Goal: Task Accomplishment & Management: Use online tool/utility

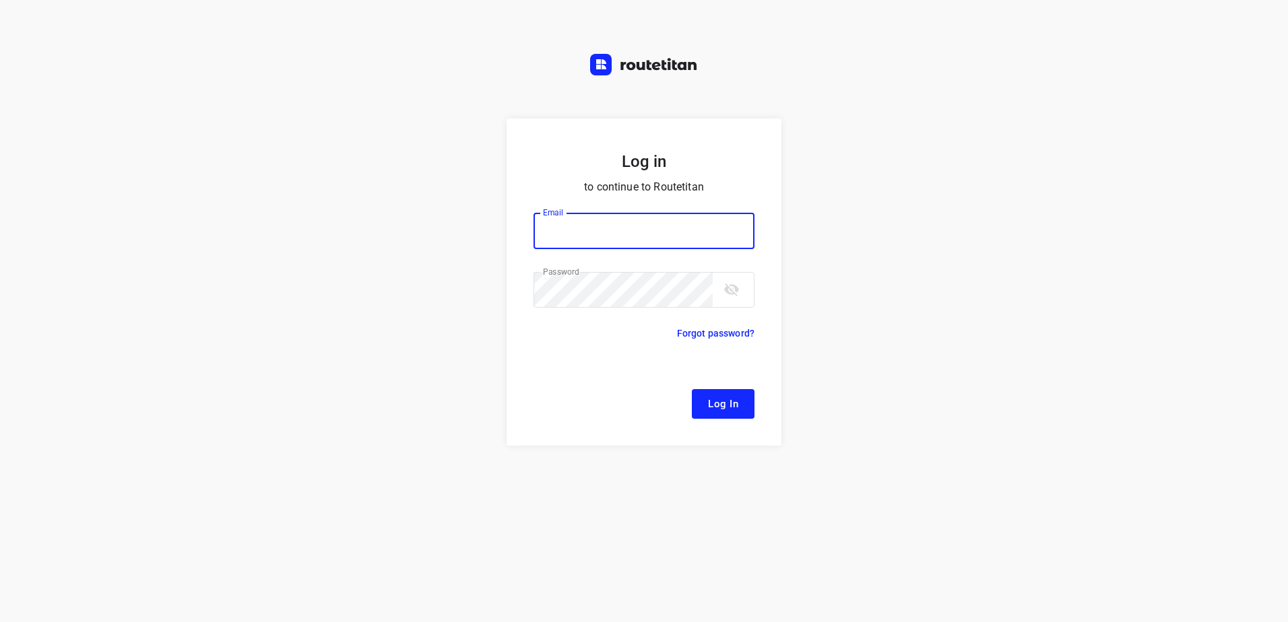
type input "[EMAIL_ADDRESS][DOMAIN_NAME]"
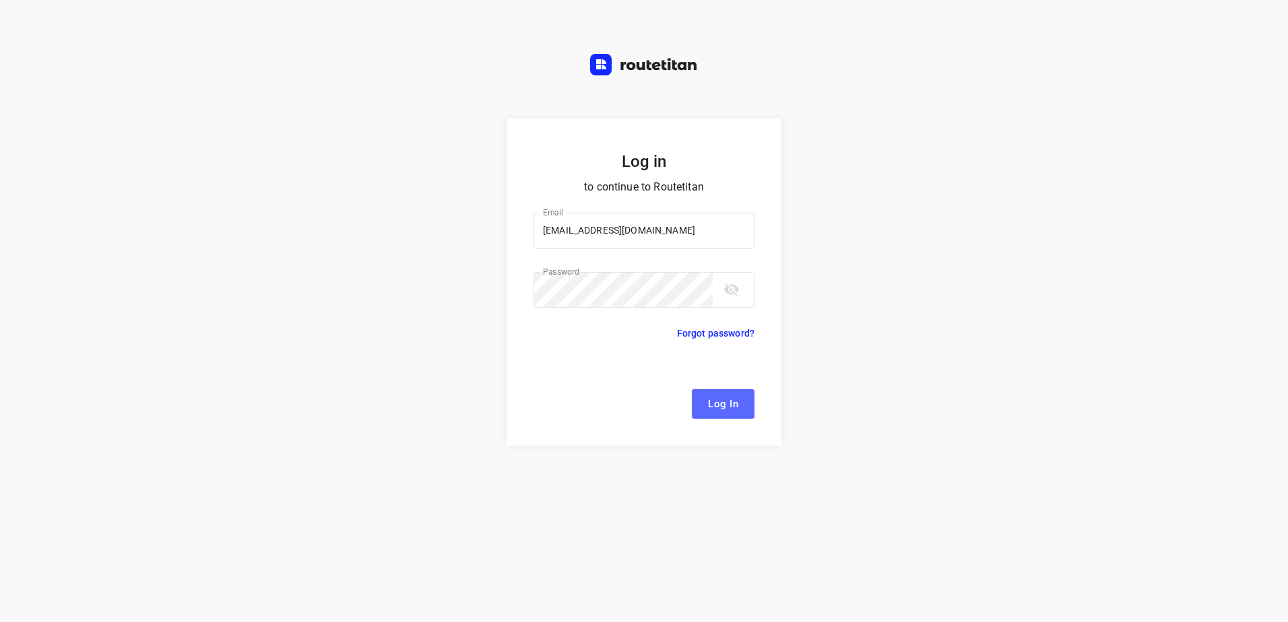
click at [734, 403] on span "Log In" at bounding box center [723, 404] width 30 height 18
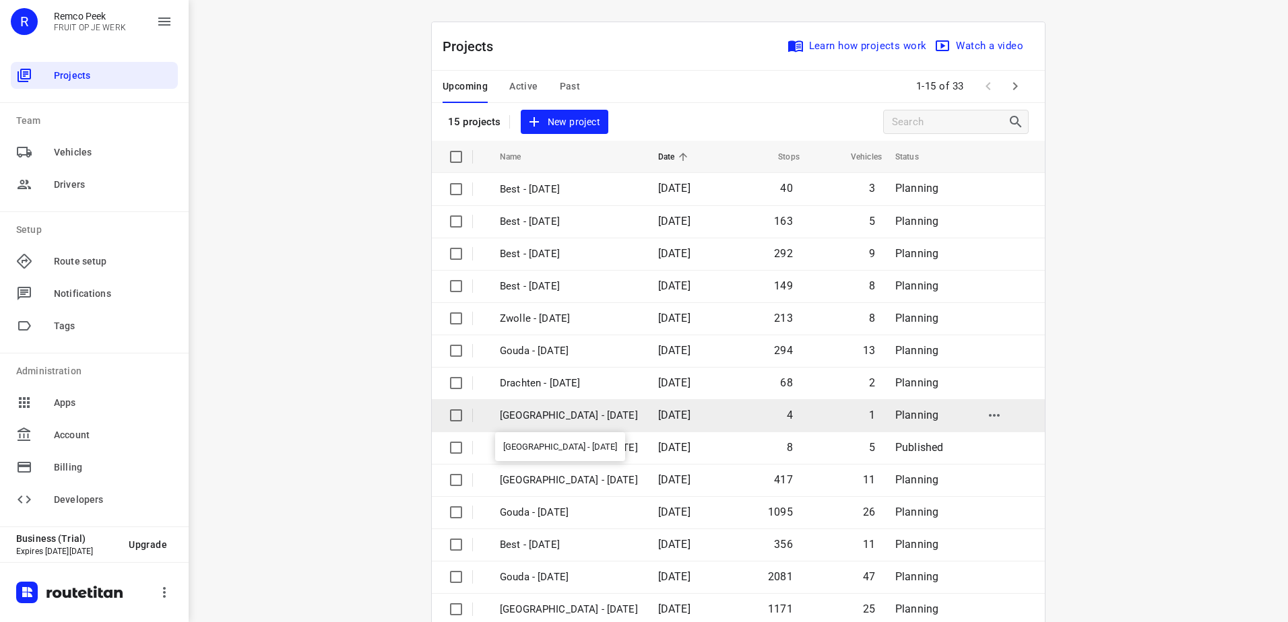
click at [554, 420] on p "[GEOGRAPHIC_DATA] - [DATE]" at bounding box center [569, 415] width 138 height 15
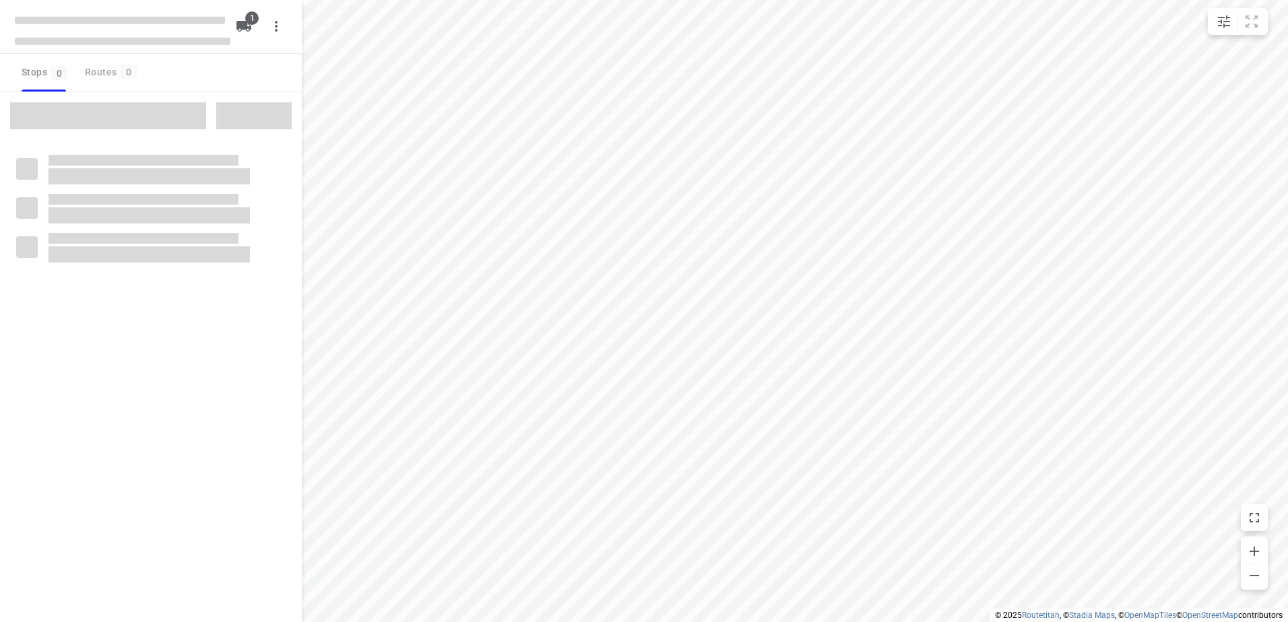
checkbox input "true"
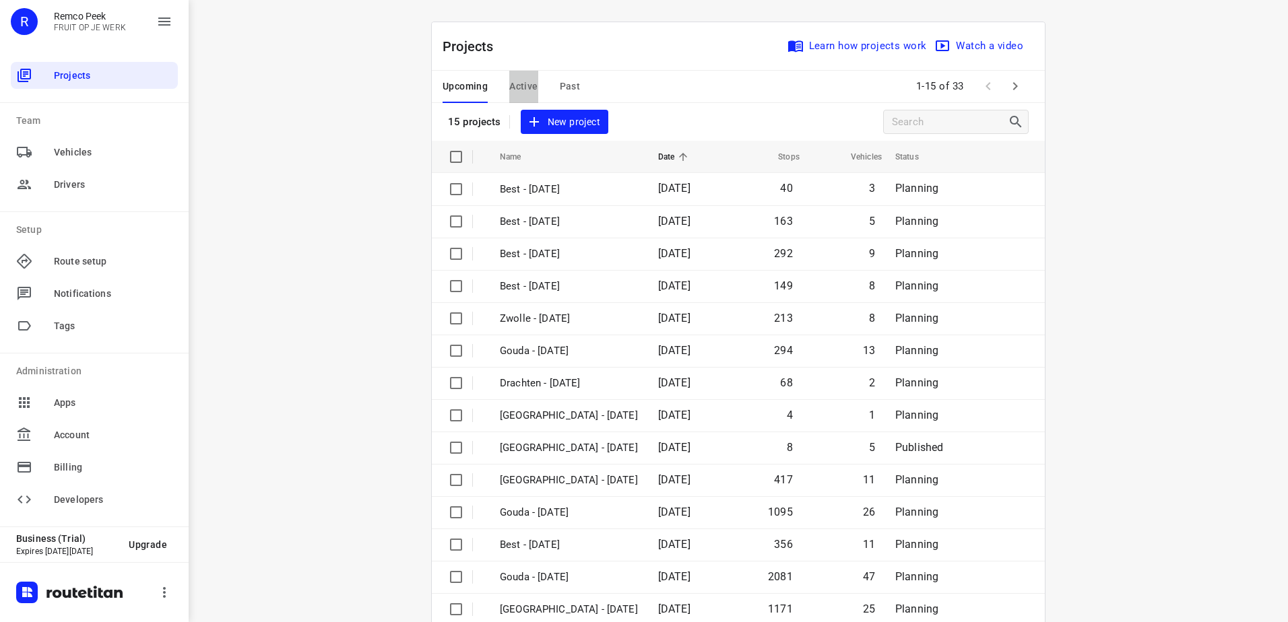
click at [517, 79] on span "Active" at bounding box center [523, 86] width 28 height 17
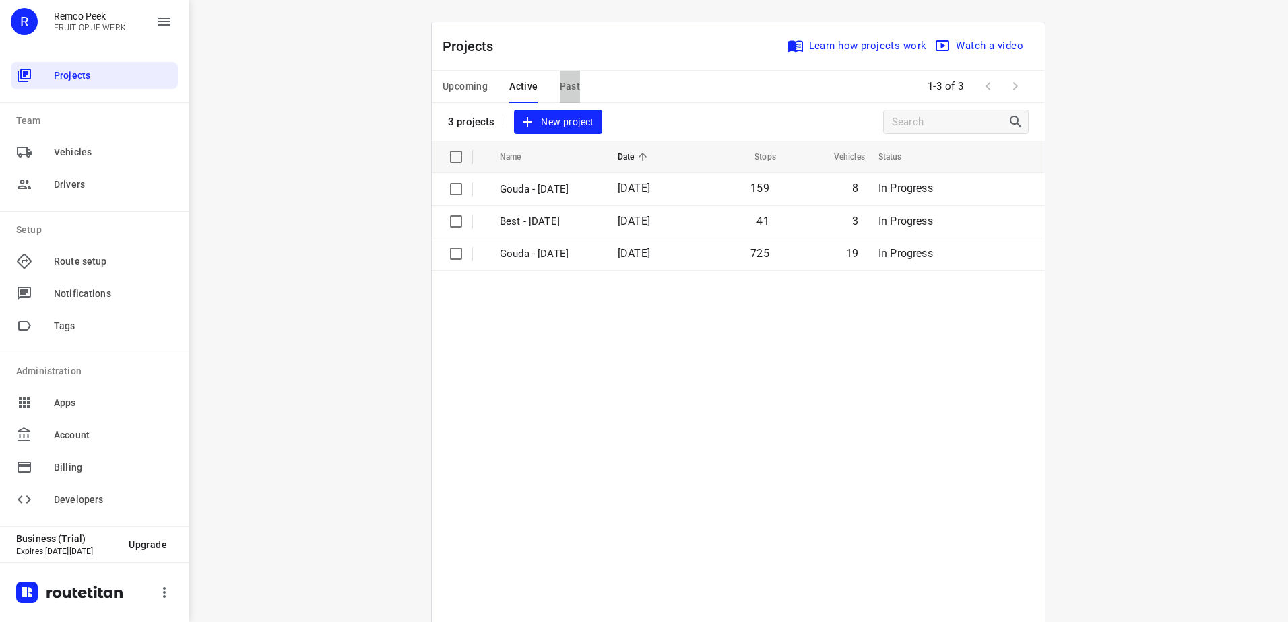
click at [560, 86] on span "Past" at bounding box center [570, 86] width 21 height 17
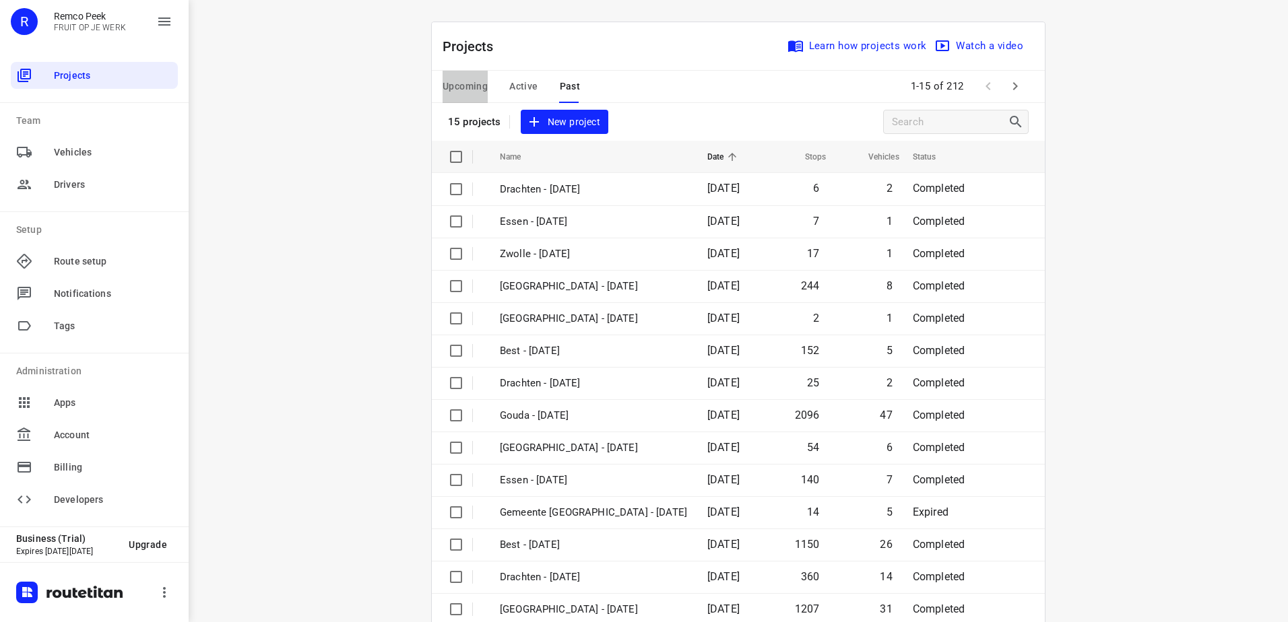
click at [475, 87] on span "Upcoming" at bounding box center [464, 86] width 45 height 17
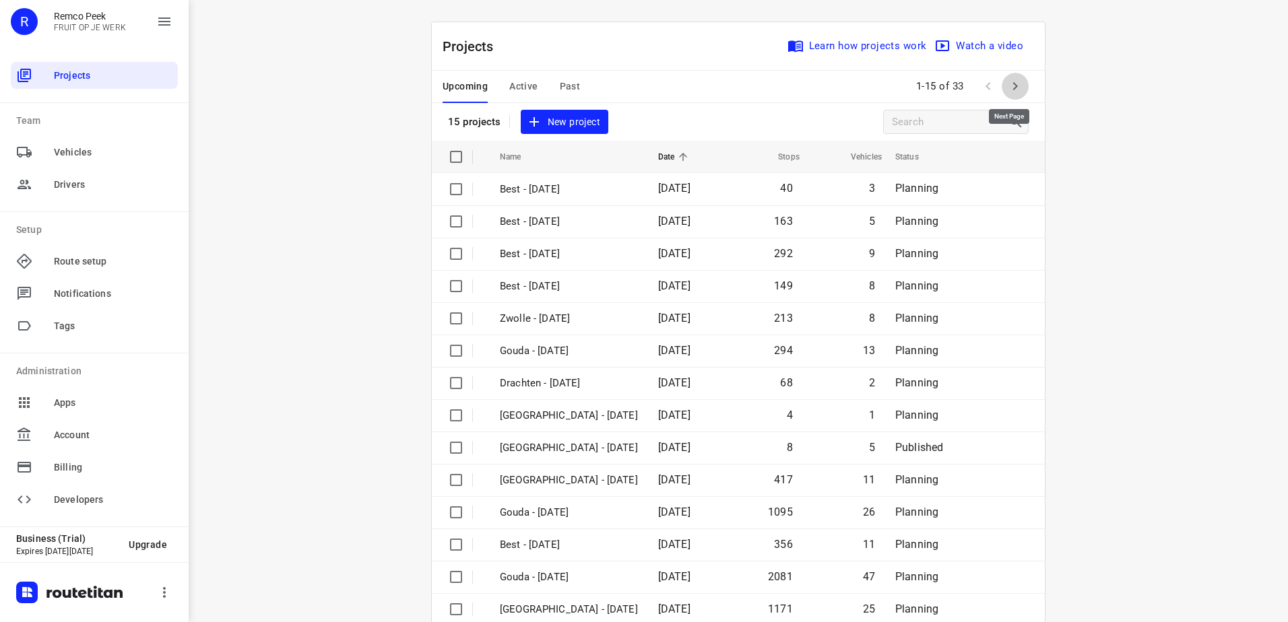
click at [1009, 94] on icon "button" at bounding box center [1015, 86] width 16 height 16
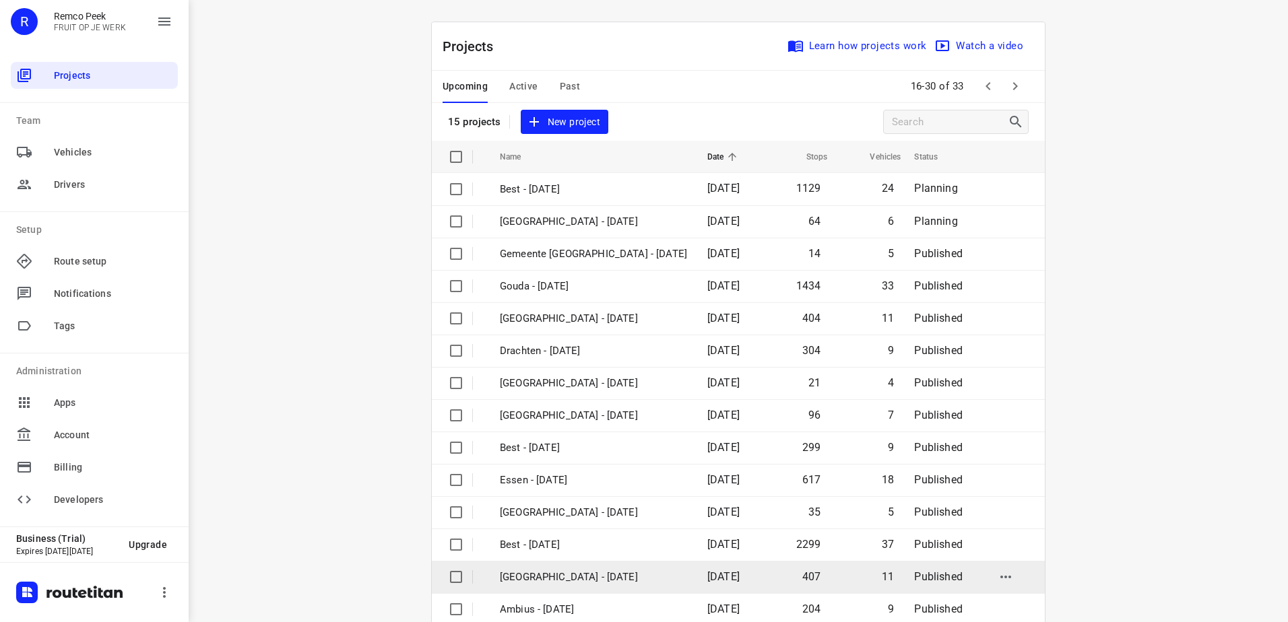
click at [537, 578] on p "[GEOGRAPHIC_DATA] - [DATE]" at bounding box center [593, 577] width 187 height 15
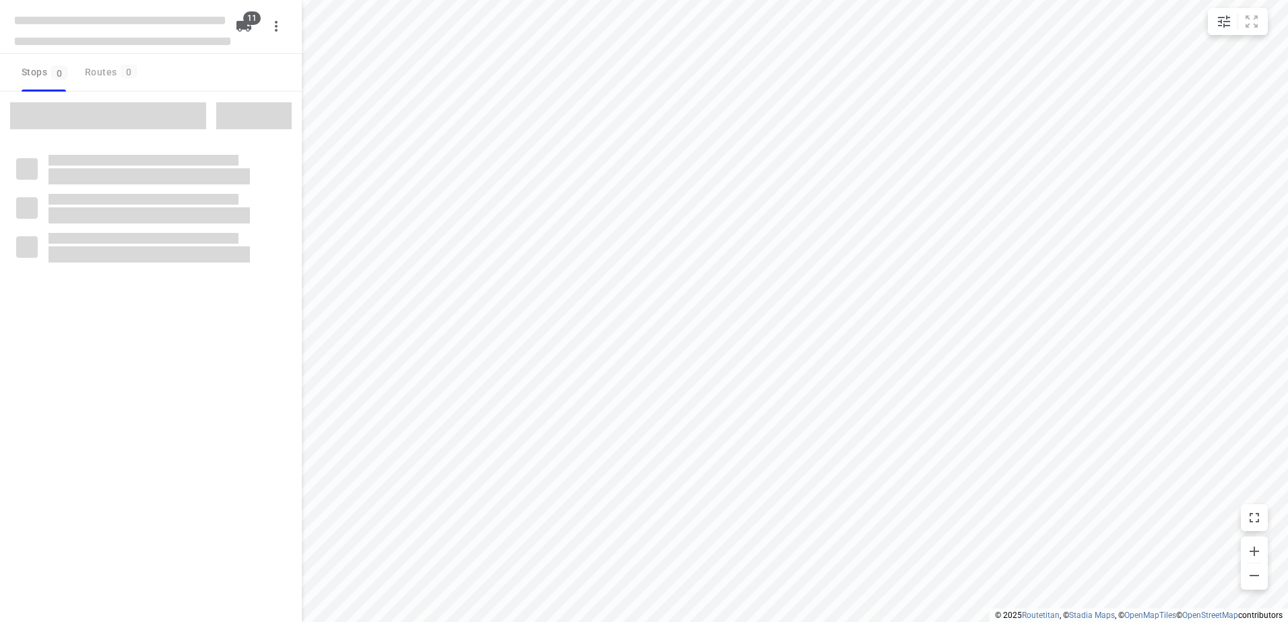
checkbox input "true"
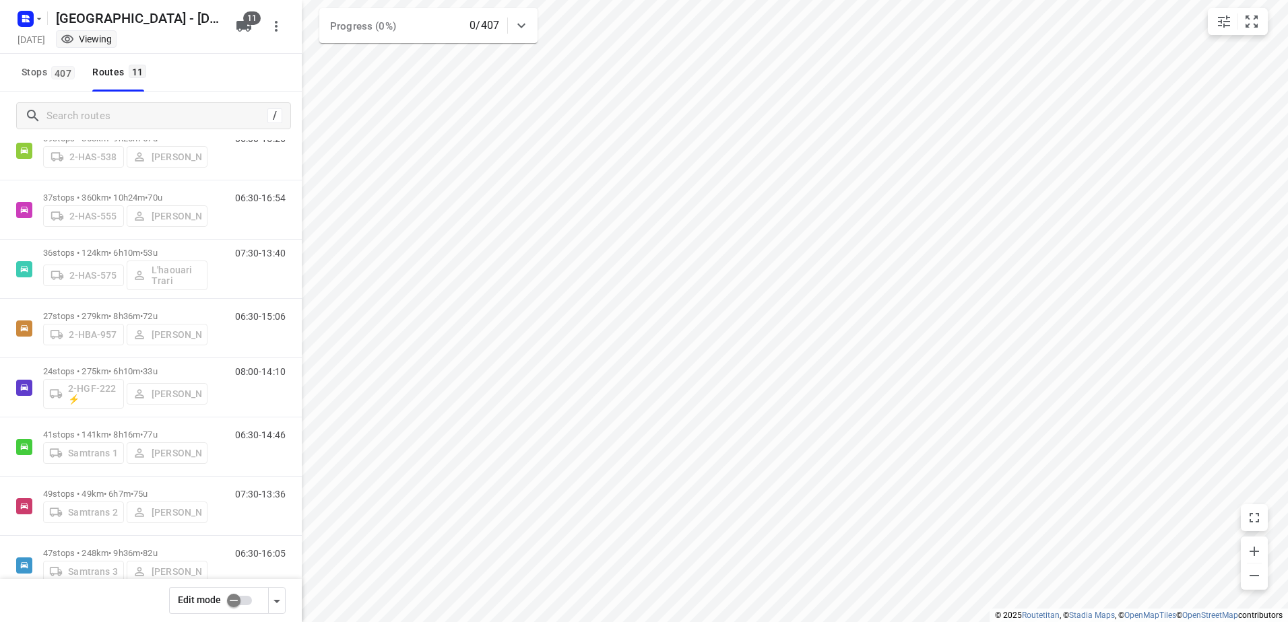
scroll to position [169, 0]
click at [110, 371] on p "24 stops • 275km • 6h10m • 33u" at bounding box center [125, 370] width 164 height 10
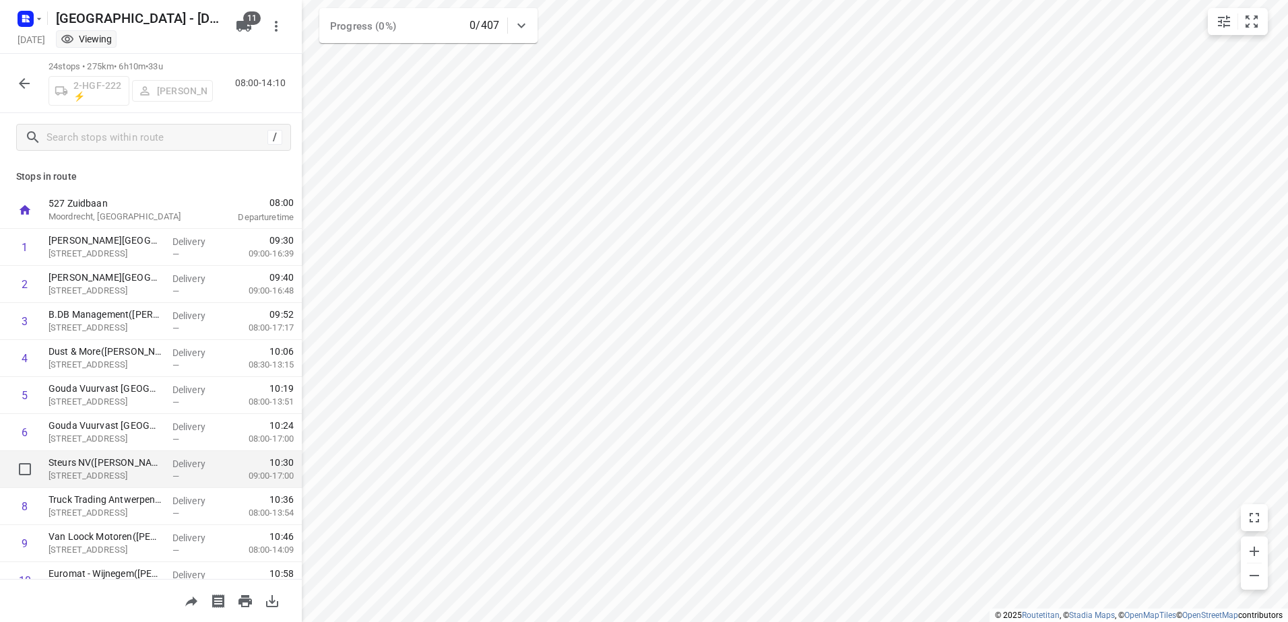
click at [127, 463] on p "Steurs NV([PERSON_NAME])" at bounding box center [104, 462] width 113 height 13
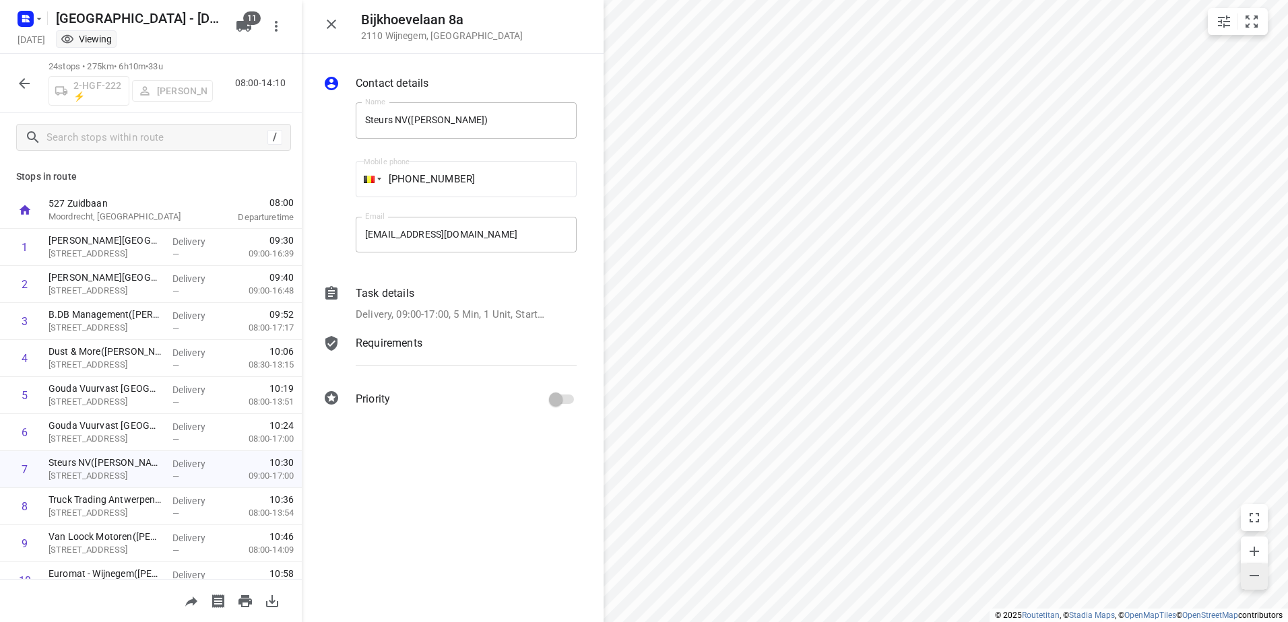
click at [1257, 569] on icon "button" at bounding box center [1254, 576] width 16 height 16
click at [1247, 573] on icon "button" at bounding box center [1254, 576] width 16 height 16
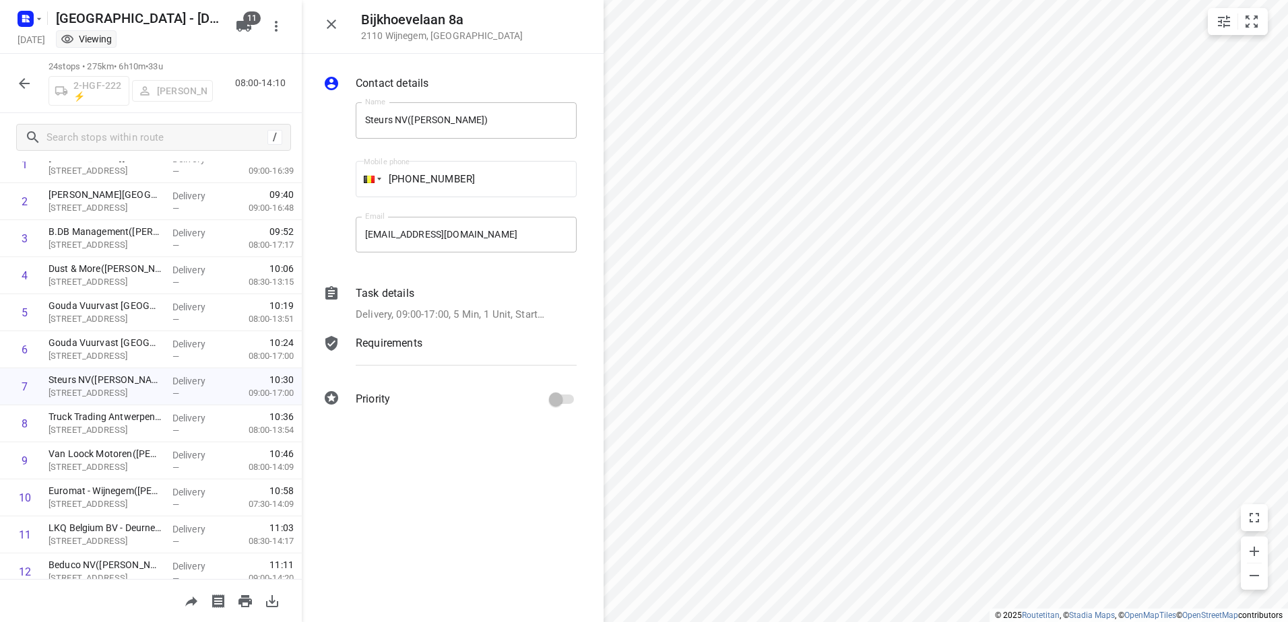
scroll to position [0, 0]
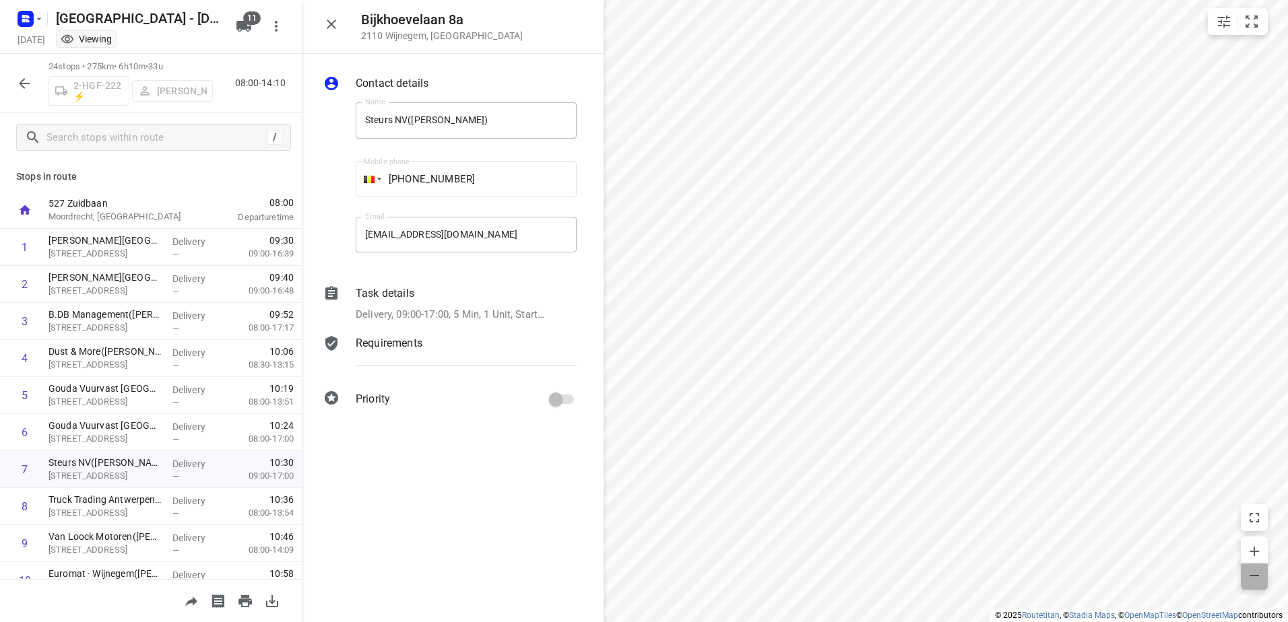
click at [1245, 573] on span "button" at bounding box center [1253, 577] width 27 height 19
click at [25, 92] on button "button" at bounding box center [24, 83] width 27 height 27
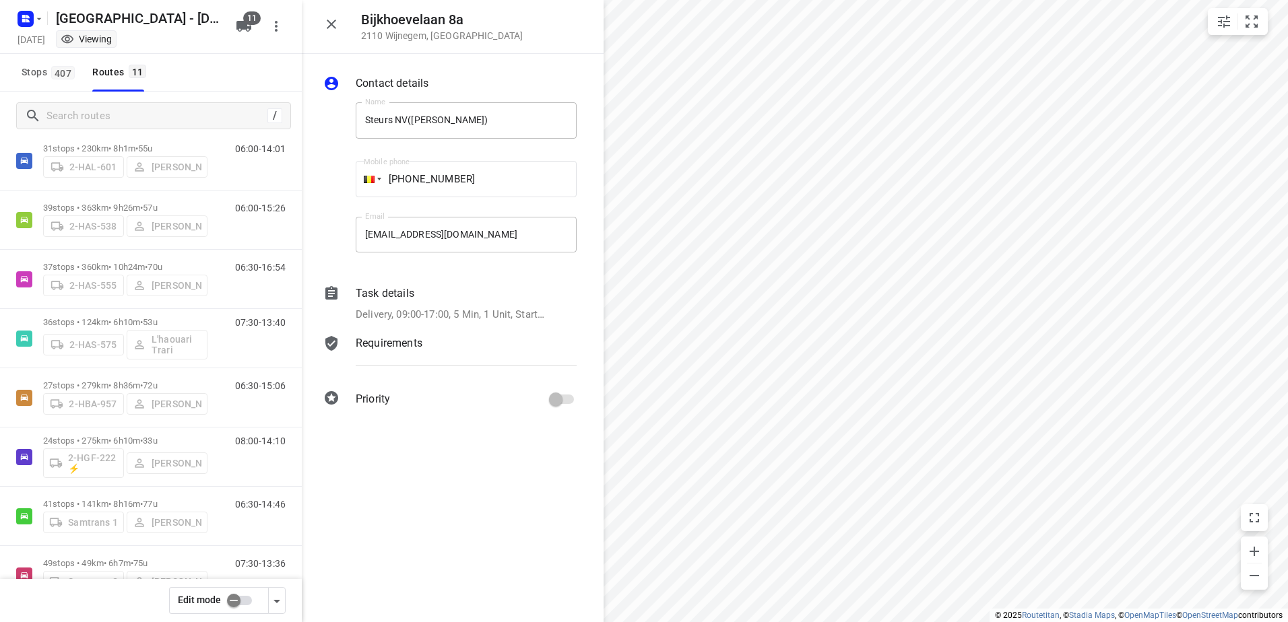
scroll to position [135, 0]
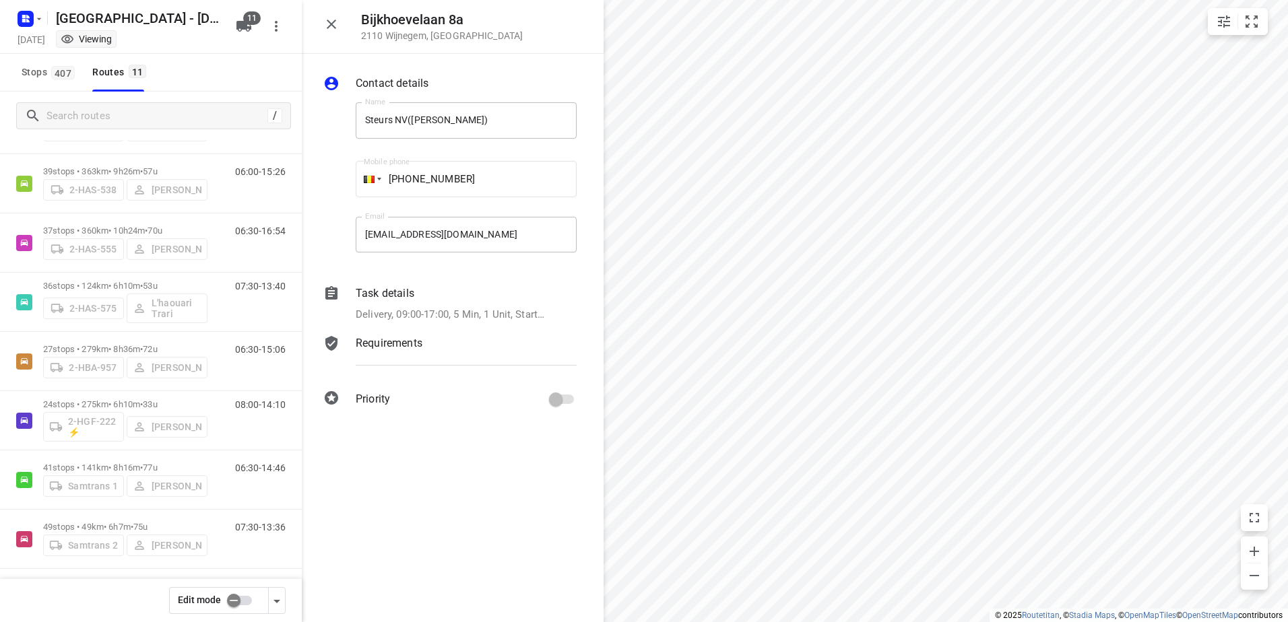
click at [228, 599] on input "checkbox" at bounding box center [233, 601] width 77 height 26
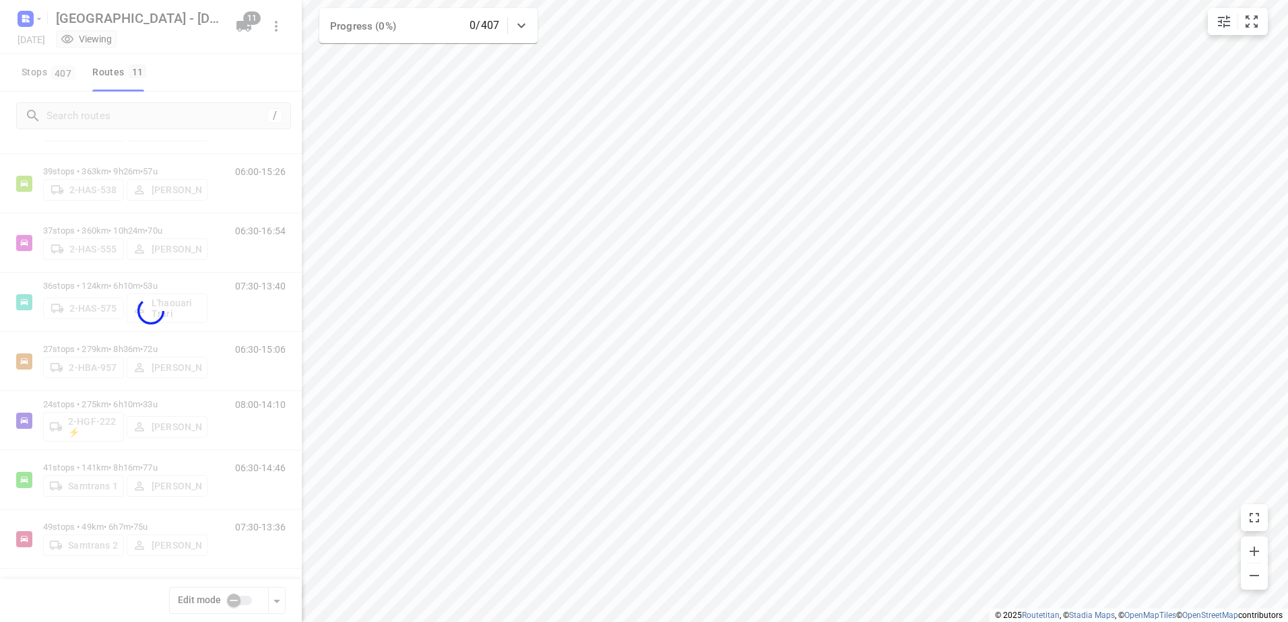
checkbox input "true"
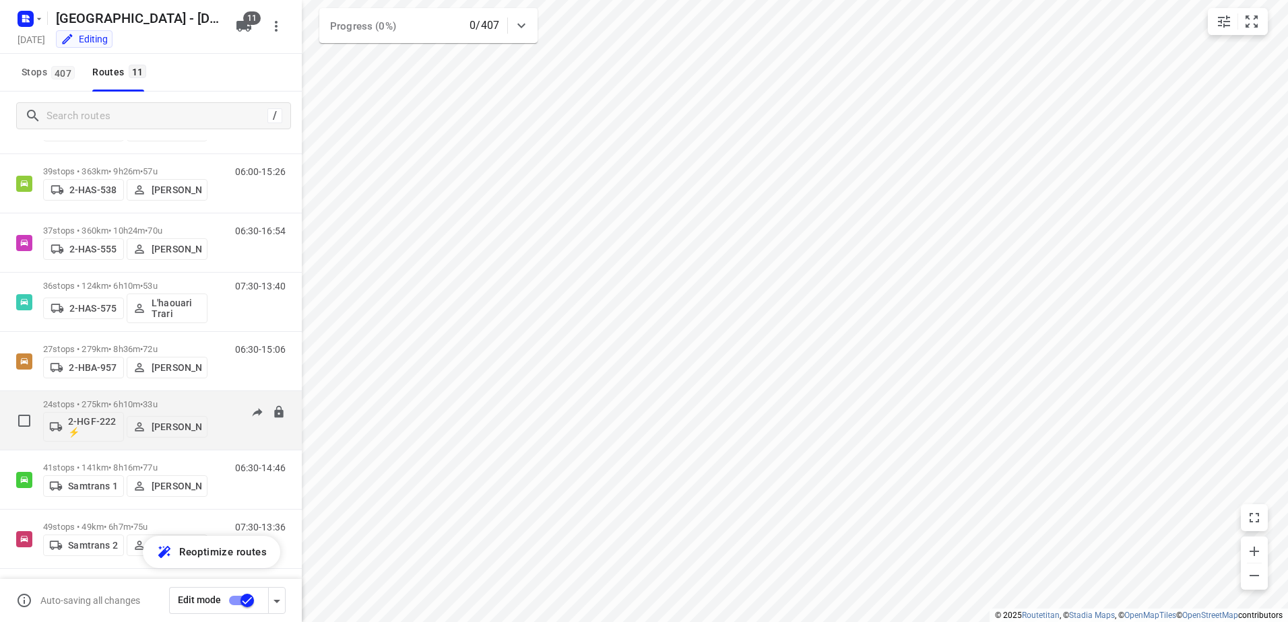
click at [72, 404] on p "24 stops • 275km • 6h10m • 33u" at bounding box center [125, 404] width 164 height 10
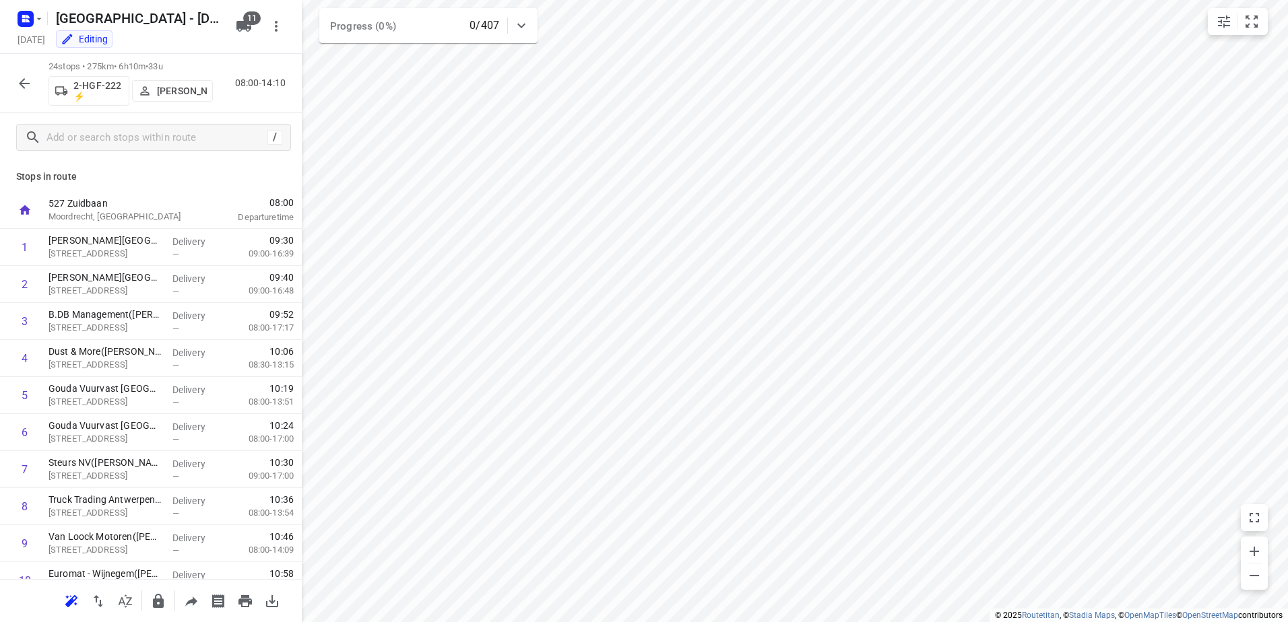
click at [67, 201] on p "527 Zuidbaan" at bounding box center [118, 203] width 140 height 13
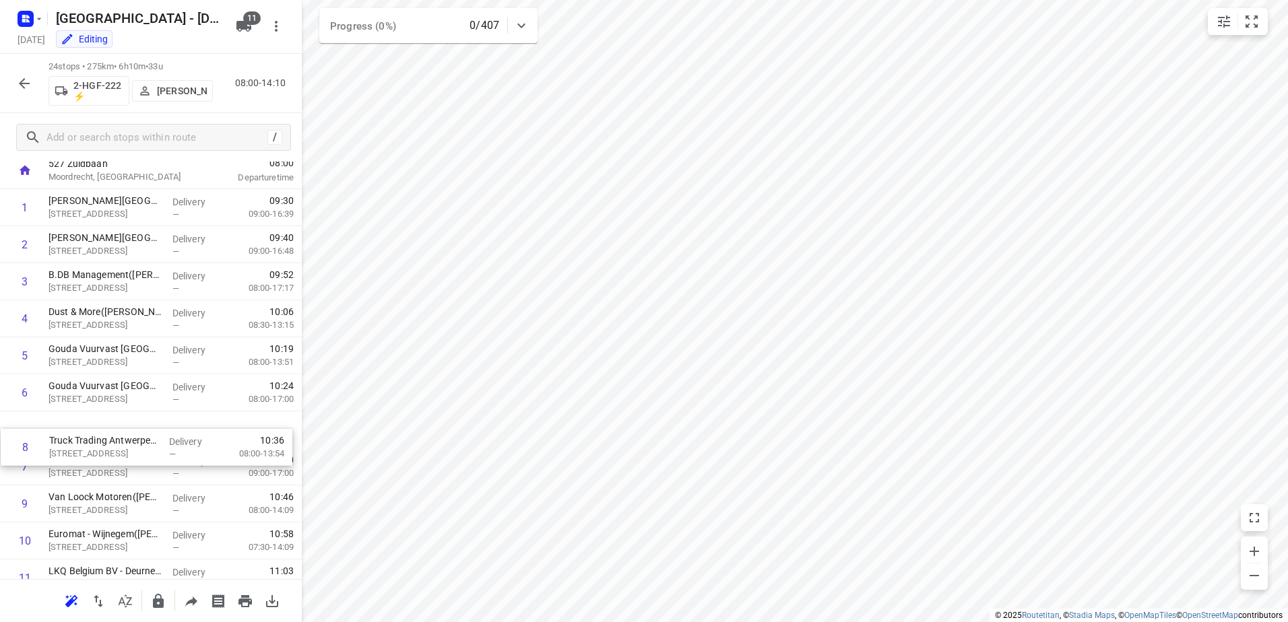
drag, startPoint x: 82, startPoint y: 458, endPoint x: 83, endPoint y: 432, distance: 25.6
click at [83, 432] on div "1 [PERSON_NAME][GEOGRAPHIC_DATA] NV - [GEOGRAPHIC_DATA]([PERSON_NAME]) [STREET_…" at bounding box center [151, 633] width 302 height 889
click at [1251, 550] on icon "button" at bounding box center [1254, 551] width 16 height 16
drag, startPoint x: 97, startPoint y: 459, endPoint x: 102, endPoint y: 433, distance: 26.0
click at [102, 433] on div "1 [PERSON_NAME][GEOGRAPHIC_DATA] NV - [GEOGRAPHIC_DATA]([PERSON_NAME]) [STREET_…" at bounding box center [151, 633] width 302 height 889
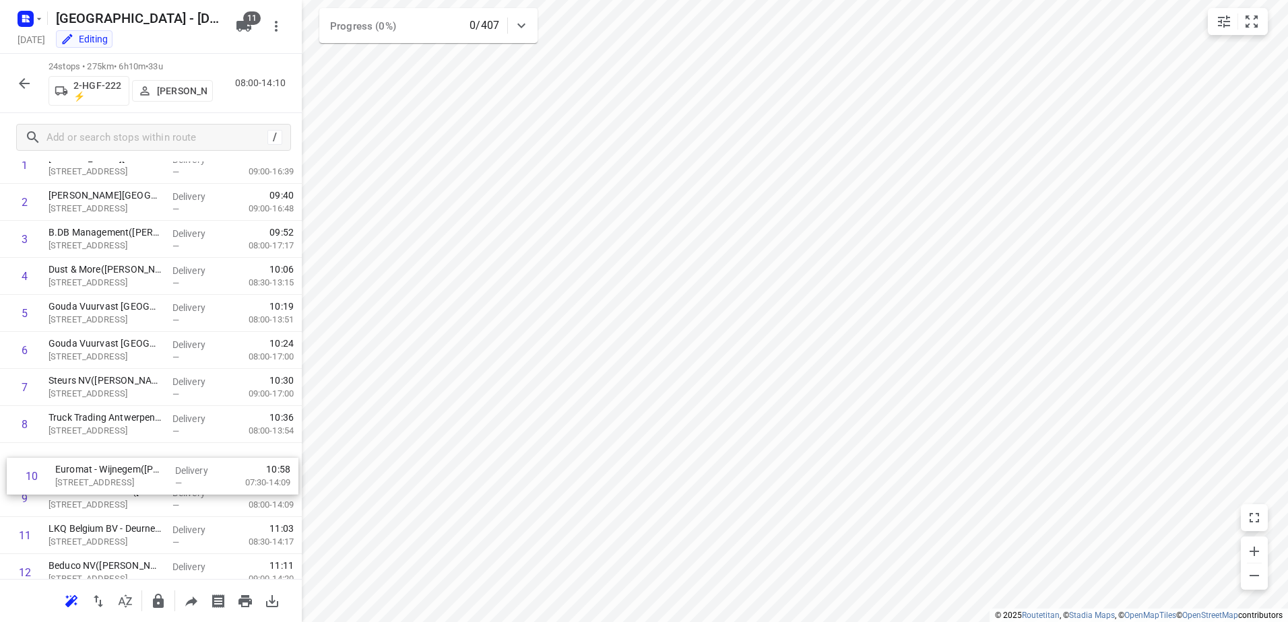
scroll to position [82, 0]
drag, startPoint x: 76, startPoint y: 532, endPoint x: 82, endPoint y: 453, distance: 79.7
click at [82, 453] on div "1 [PERSON_NAME][GEOGRAPHIC_DATA] NV - [GEOGRAPHIC_DATA]([PERSON_NAME]) [STREET_…" at bounding box center [151, 591] width 302 height 889
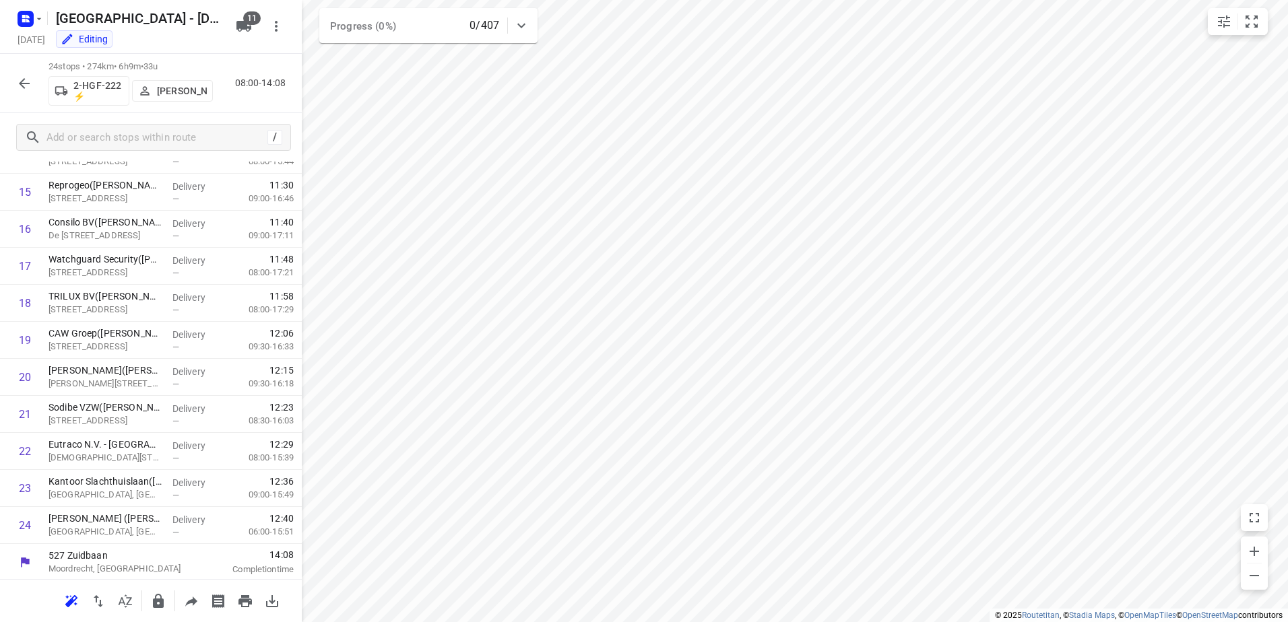
scroll to position [576, 0]
